Goal: Task Accomplishment & Management: Use online tool/utility

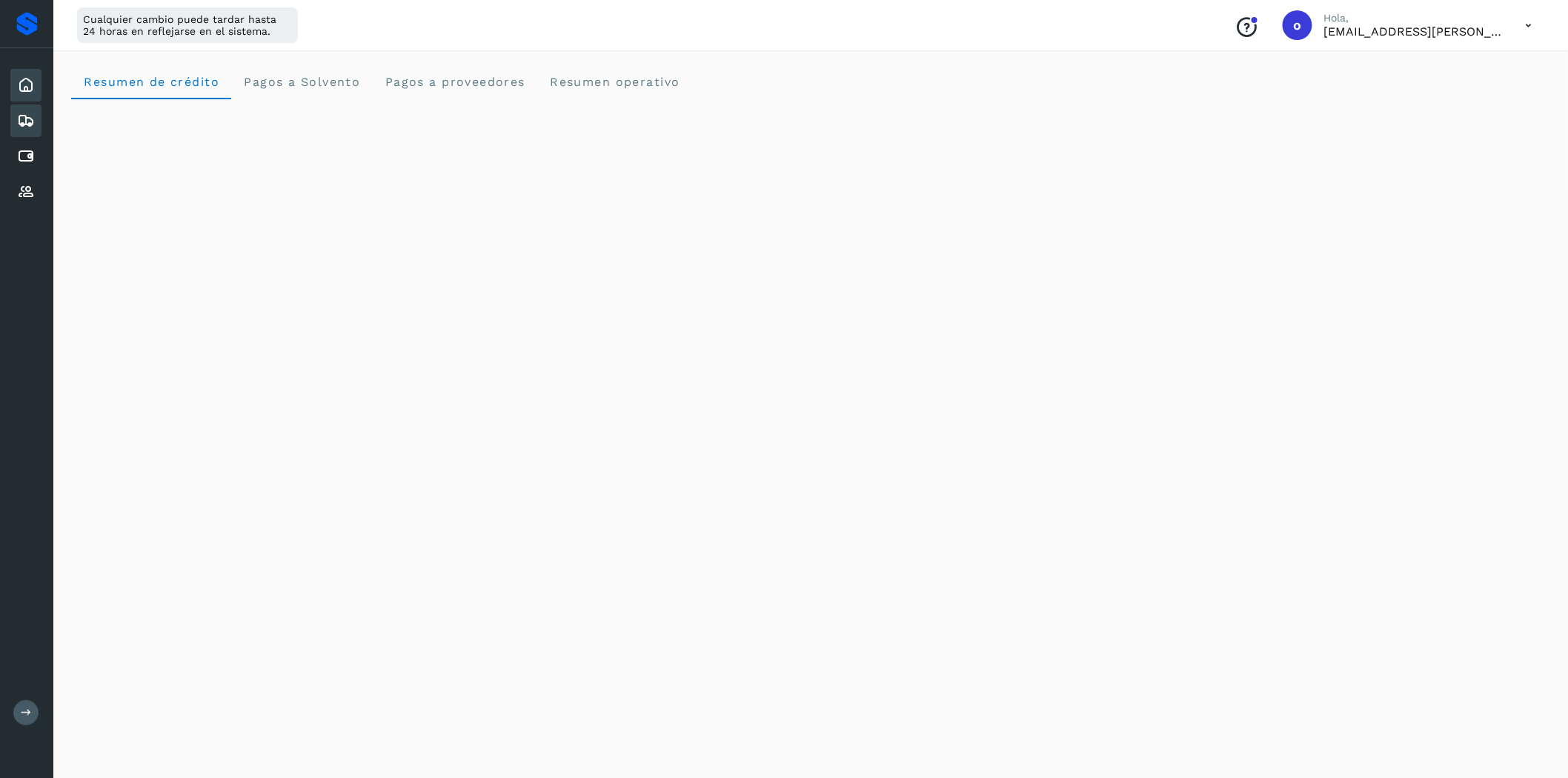
click at [37, 120] on div "Embarques" at bounding box center [26, 120] width 31 height 32
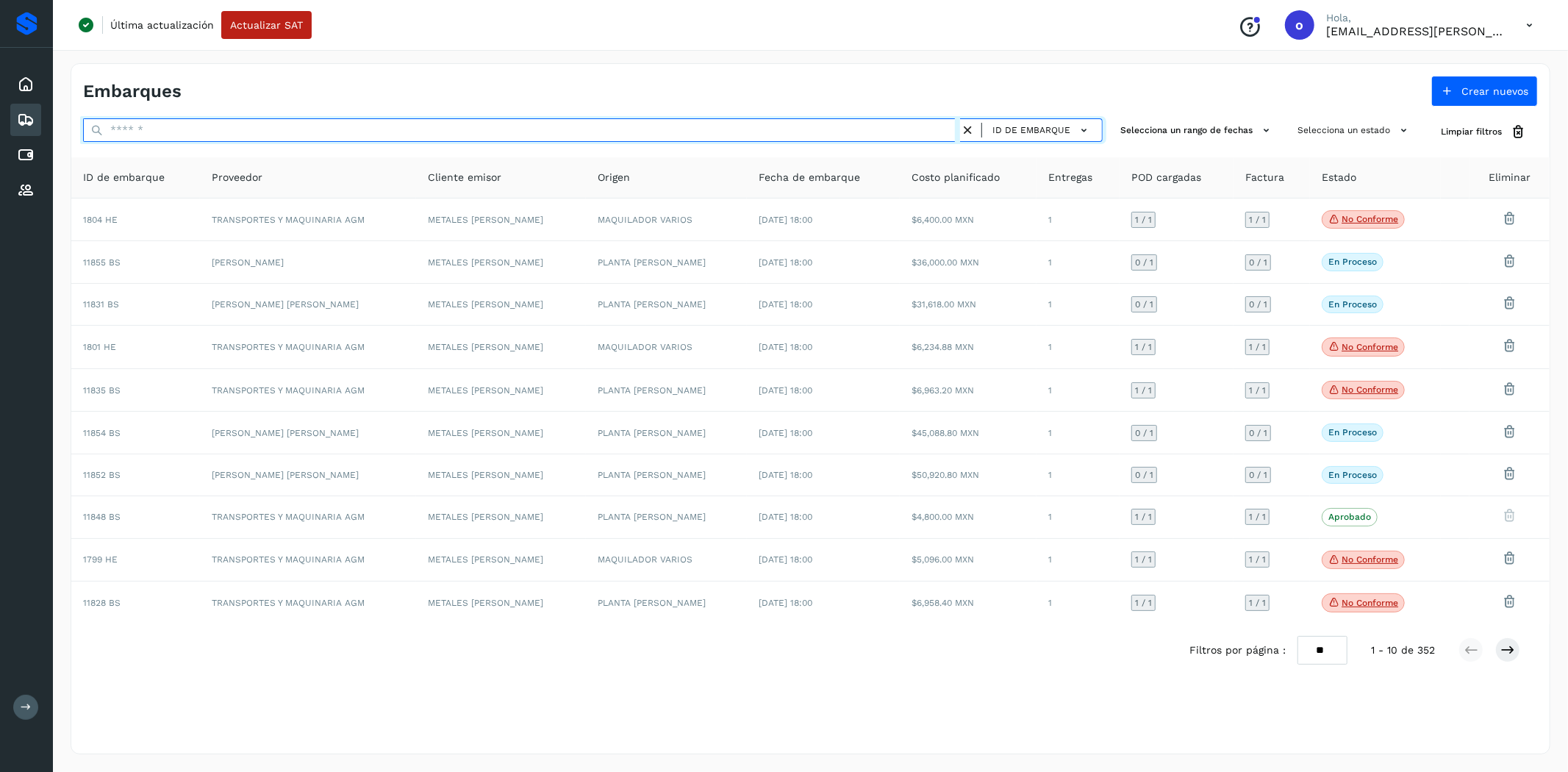
click at [187, 123] on input "text" at bounding box center [521, 130] width 877 height 23
paste input "********"
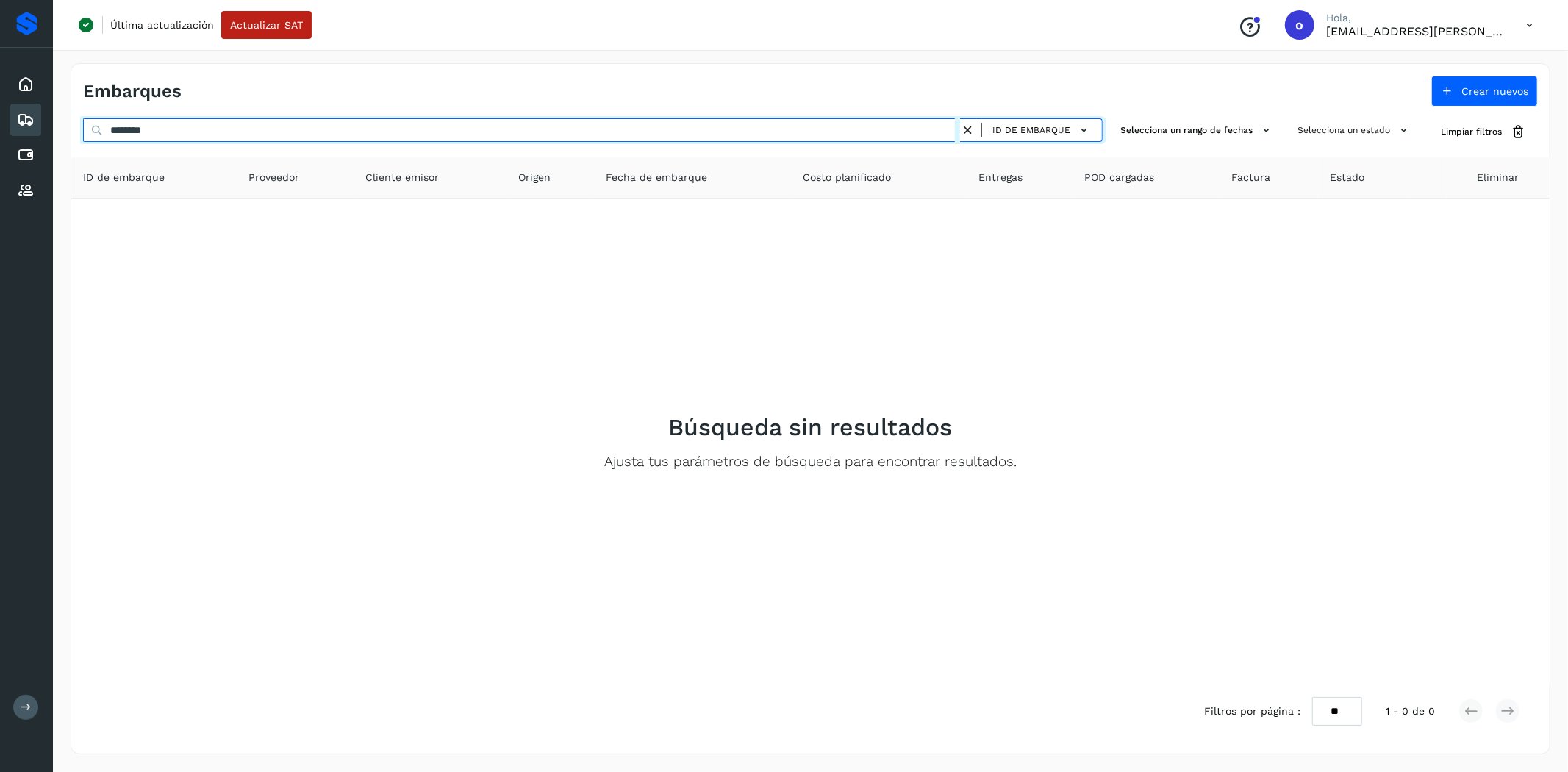
drag, startPoint x: 74, startPoint y: 130, endPoint x: 44, endPoint y: 130, distance: 30.0
click at [44, 130] on div "Inicio Embarques Cuentas por pagar Proveedores Salir Última actualización Actua…" at bounding box center [784, 386] width 1568 height 772
paste input "text"
drag, startPoint x: 129, startPoint y: 136, endPoint x: 62, endPoint y: 140, distance: 67.1
click at [62, 140] on div "Embarques Crear nuevos ******** ID de embarque Selecciona un rango de fechas Se…" at bounding box center [810, 408] width 1515 height 727
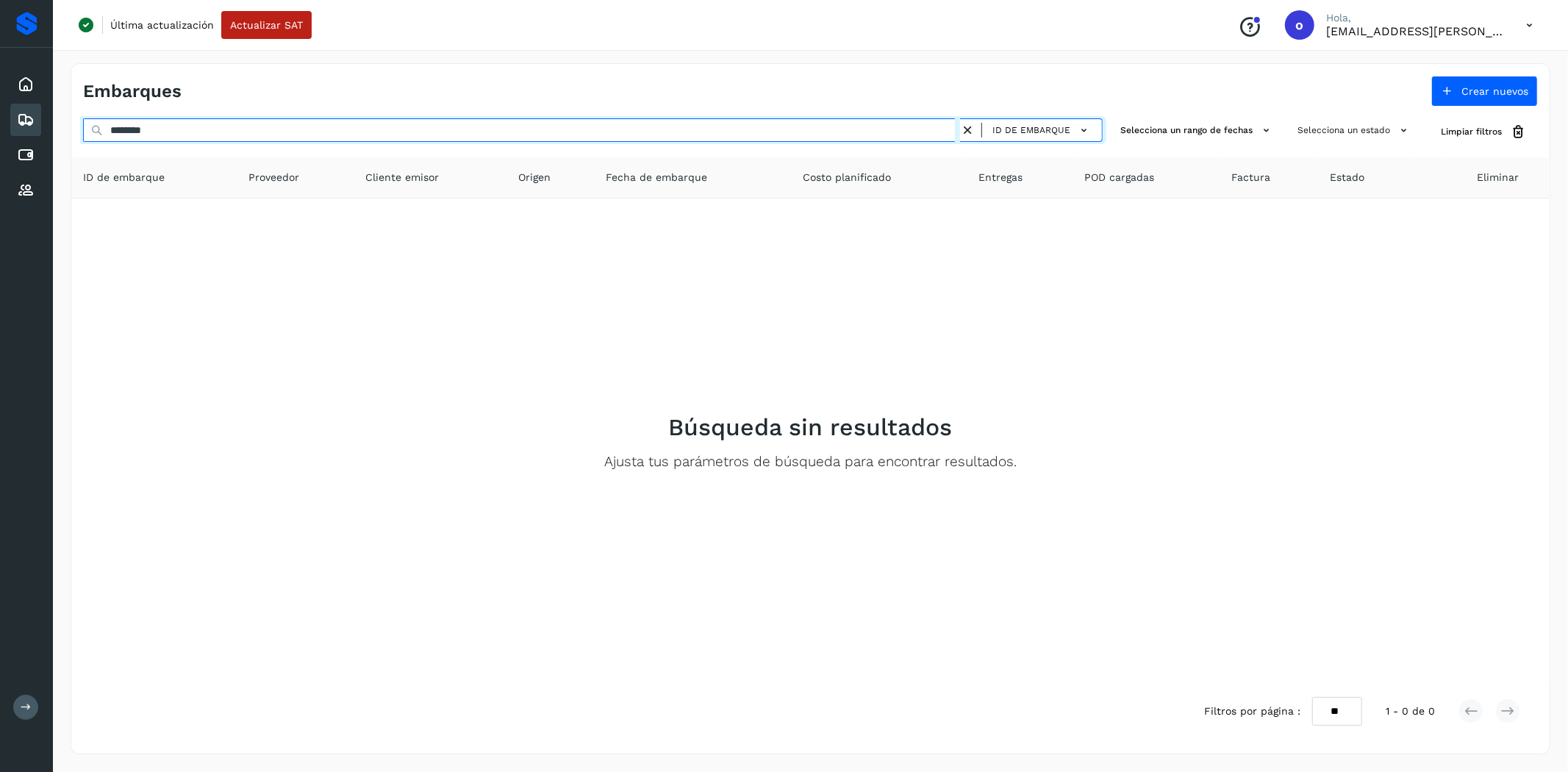
paste input "text"
drag, startPoint x: 207, startPoint y: 123, endPoint x: 60, endPoint y: 130, distance: 147.2
click at [60, 130] on div "Embarques Crear nuevos ******** ID de embarque Selecciona un rango de fechas Se…" at bounding box center [810, 408] width 1515 height 727
paste input "text"
click at [23, 145] on div "Inicio Embarques Cuentas por pagar Proveedores Salir Última actualización Actua…" at bounding box center [784, 386] width 1568 height 772
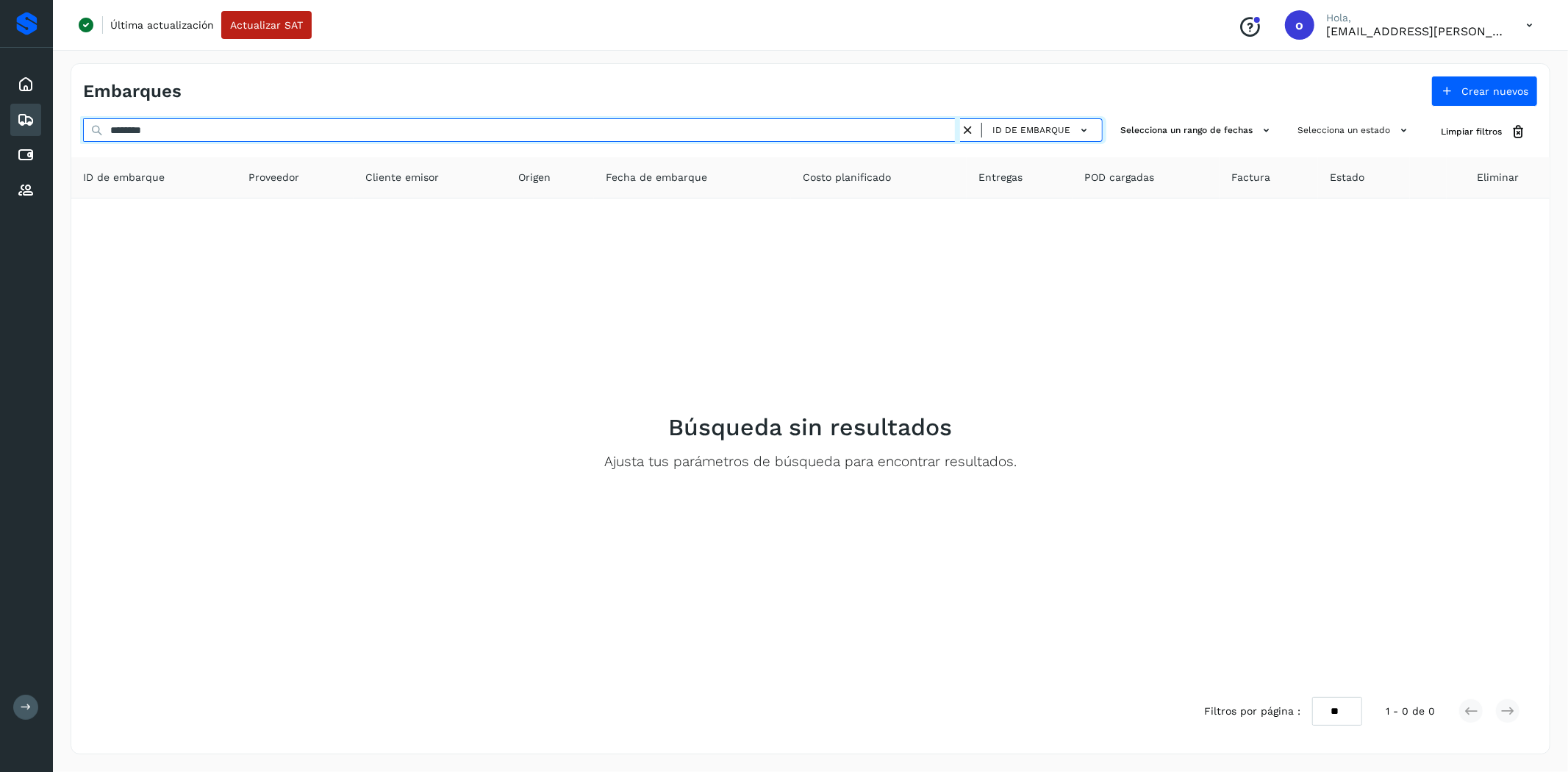
paste input "text"
type input "********"
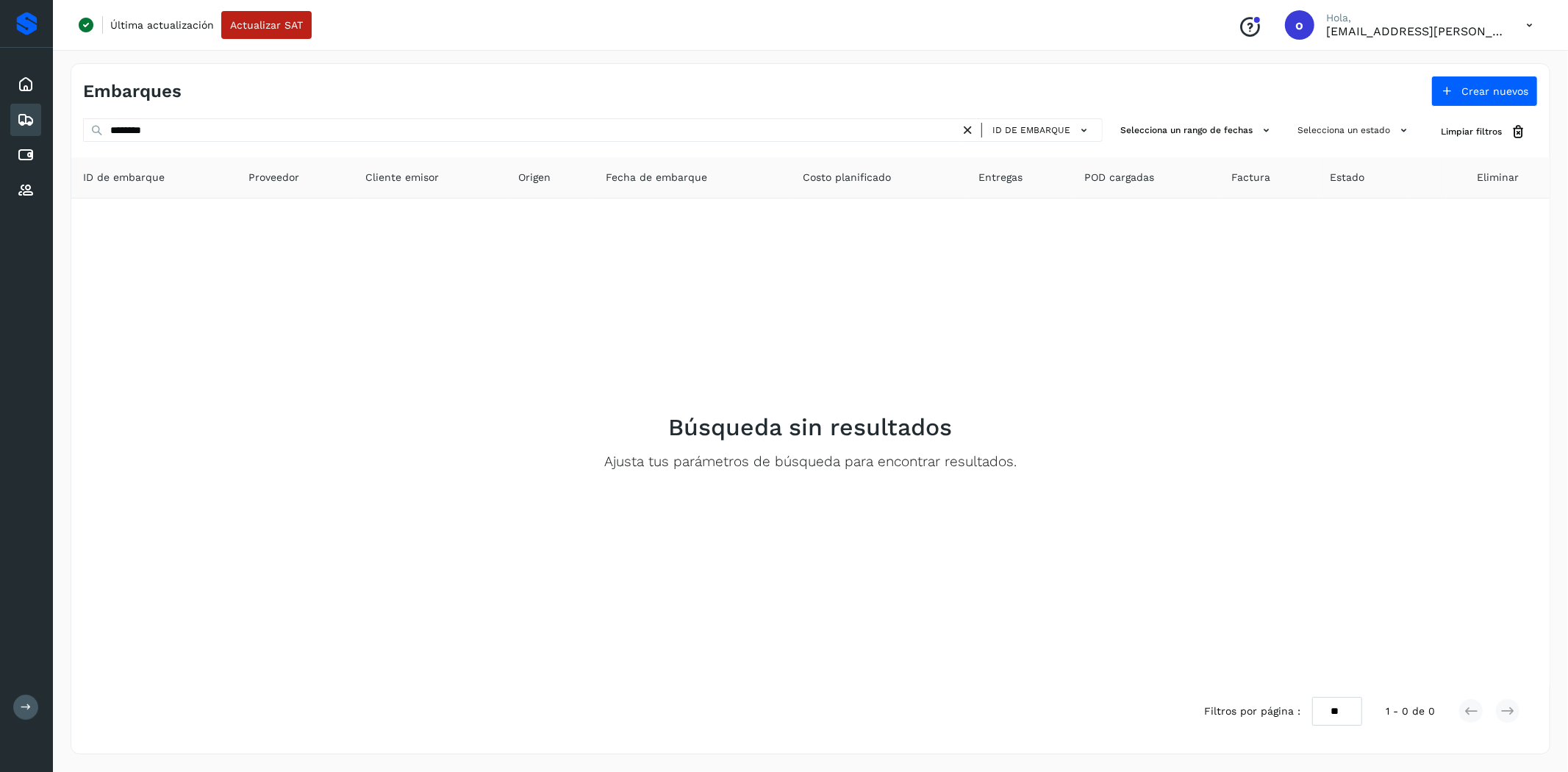
click at [971, 133] on icon at bounding box center [968, 130] width 16 height 16
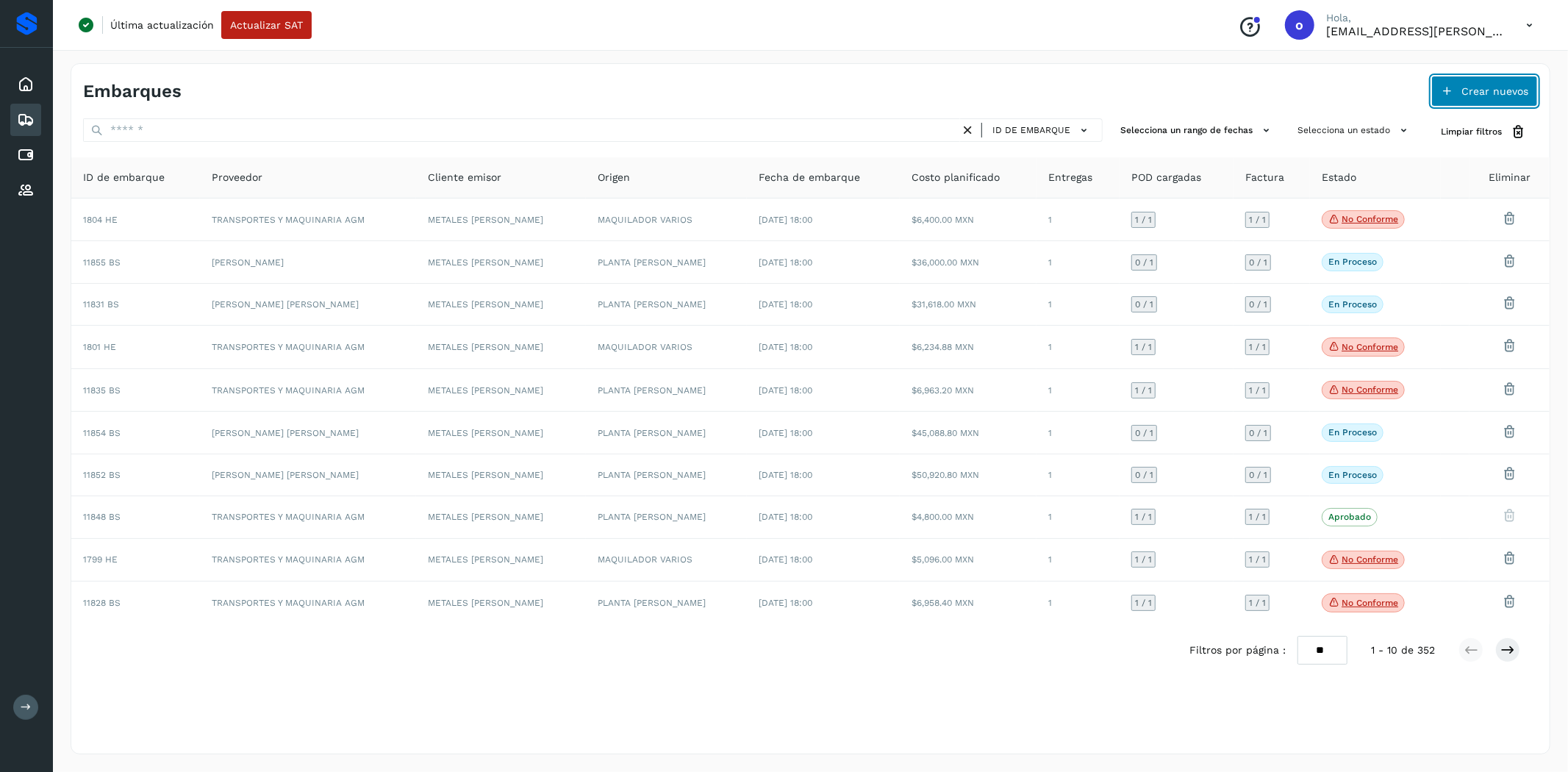
click at [1513, 86] on span "Crear nuevos" at bounding box center [1495, 91] width 67 height 10
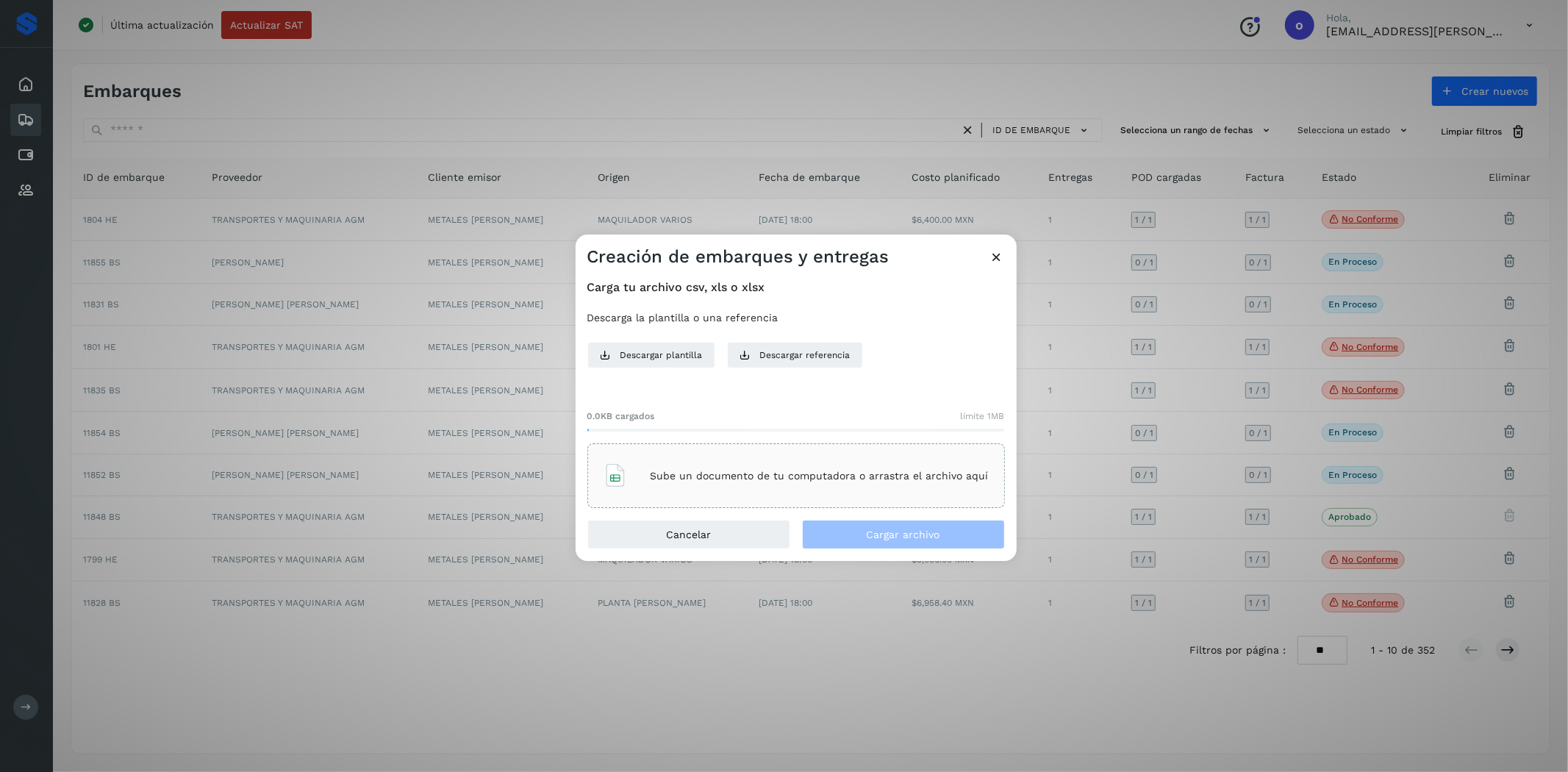
click at [817, 454] on div "Sube un documento de tu computadora o arrastra el archivo aquí" at bounding box center [796, 475] width 418 height 65
click at [879, 537] on span "Cargar archivo" at bounding box center [903, 534] width 73 height 10
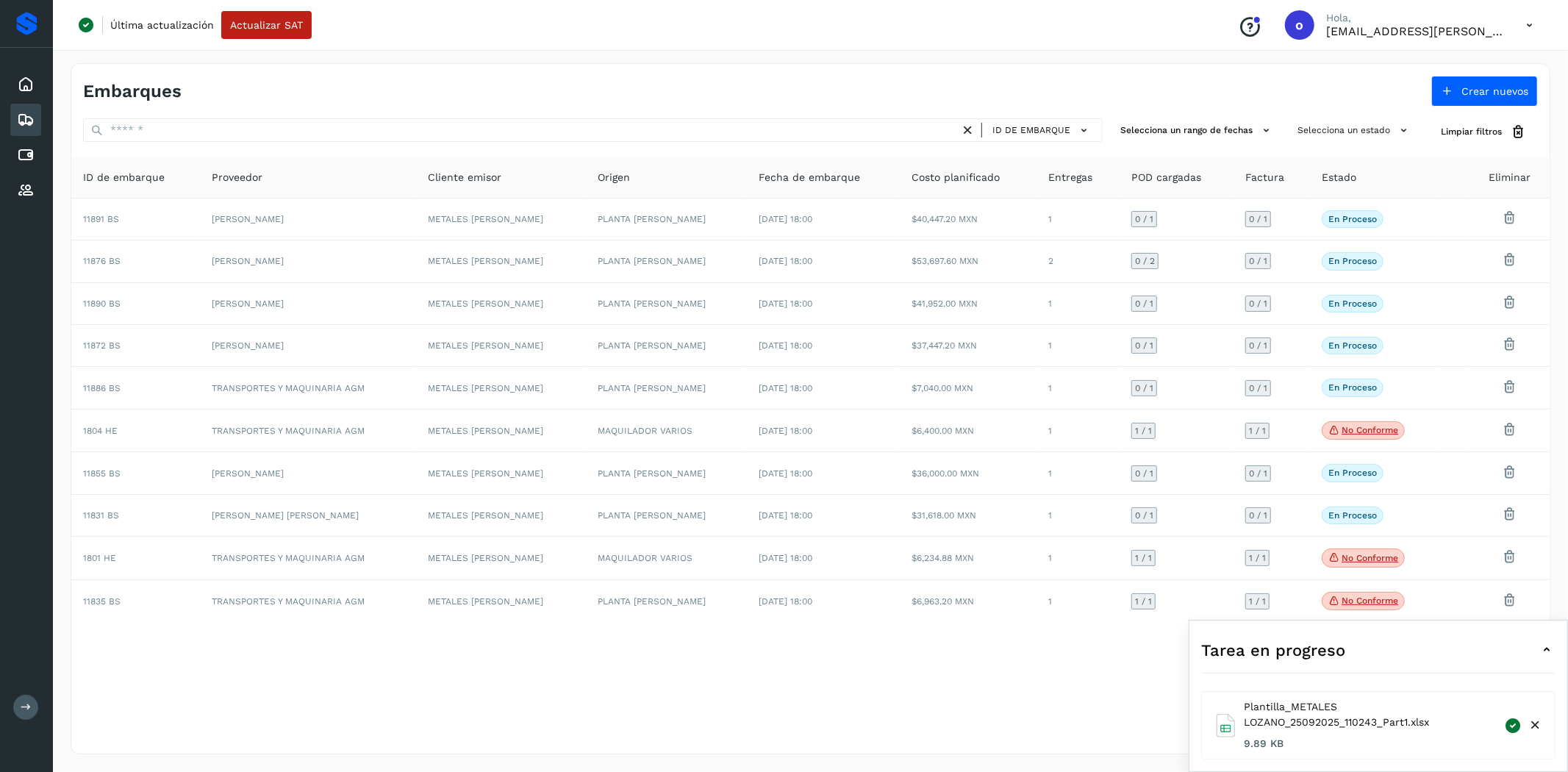
click at [1541, 650] on icon at bounding box center [1546, 649] width 18 height 18
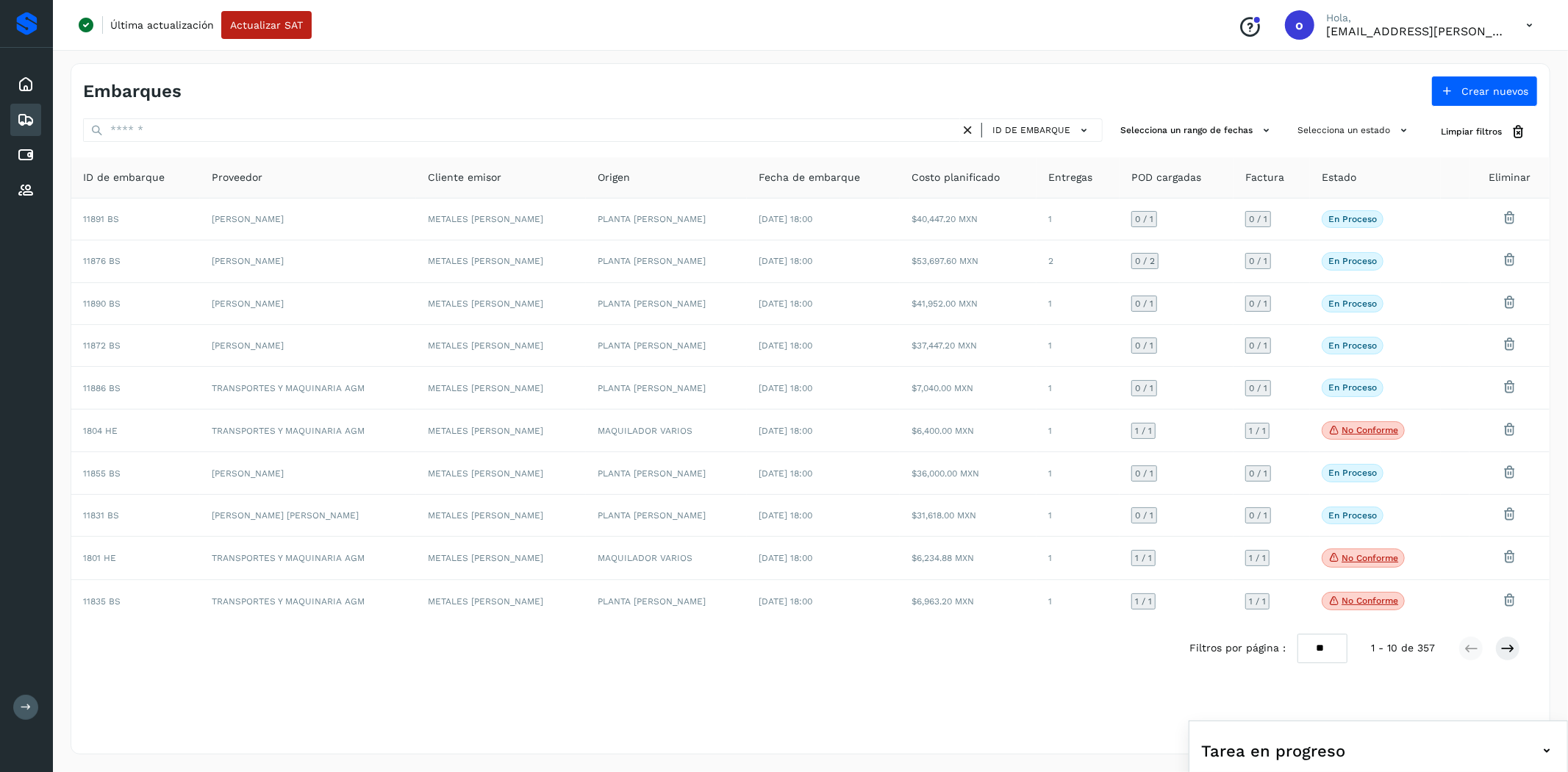
click at [1527, 20] on icon at bounding box center [1529, 25] width 30 height 30
click at [1397, 96] on div "Cerrar sesión" at bounding box center [1456, 95] width 175 height 28
